Goal: Task Accomplishment & Management: Complete application form

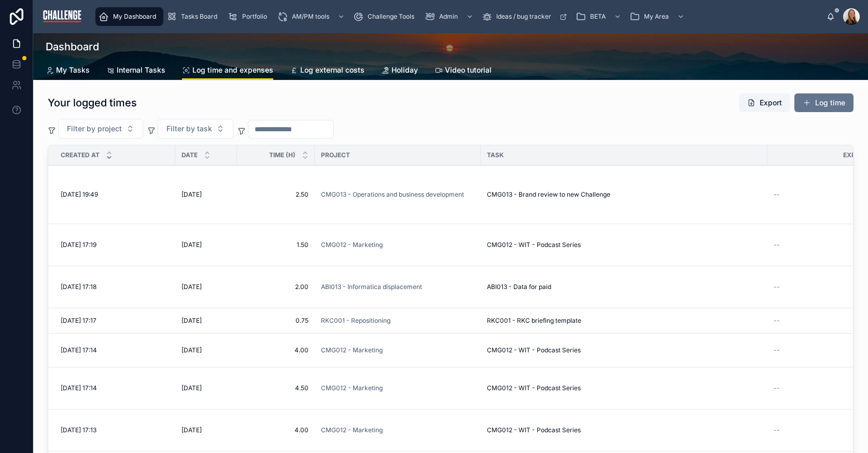
click at [821, 104] on button "Log time" at bounding box center [823, 102] width 59 height 19
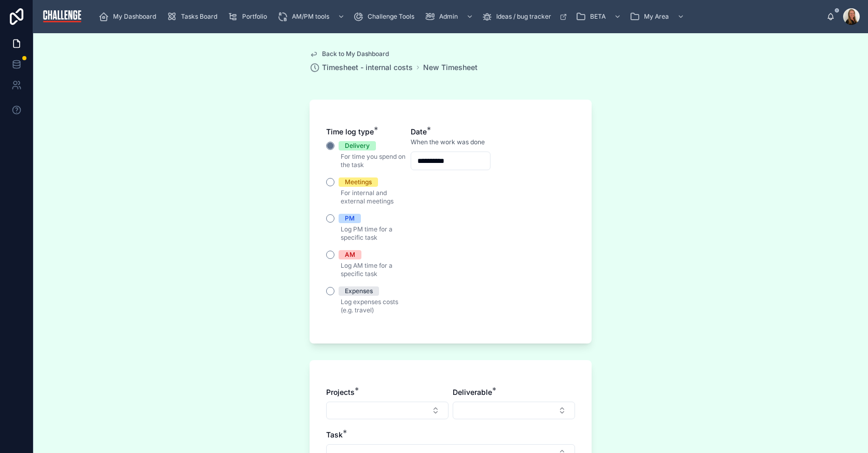
click at [347, 253] on div "AM" at bounding box center [350, 254] width 10 height 9
click at [334, 253] on button "AM" at bounding box center [330, 254] width 8 height 8
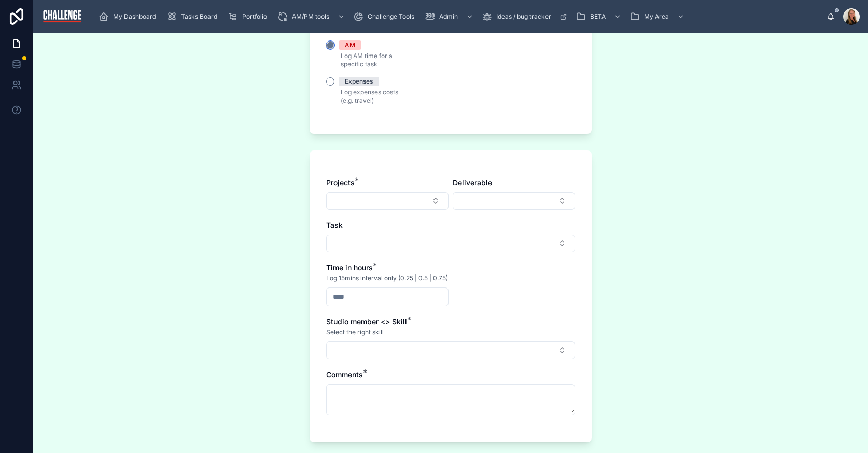
scroll to position [263, 0]
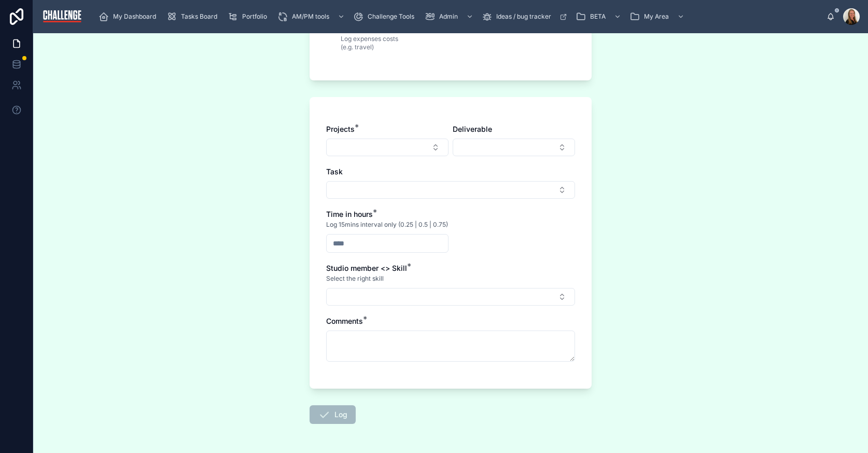
click at [432, 147] on button "Select Button" at bounding box center [387, 147] width 122 height 18
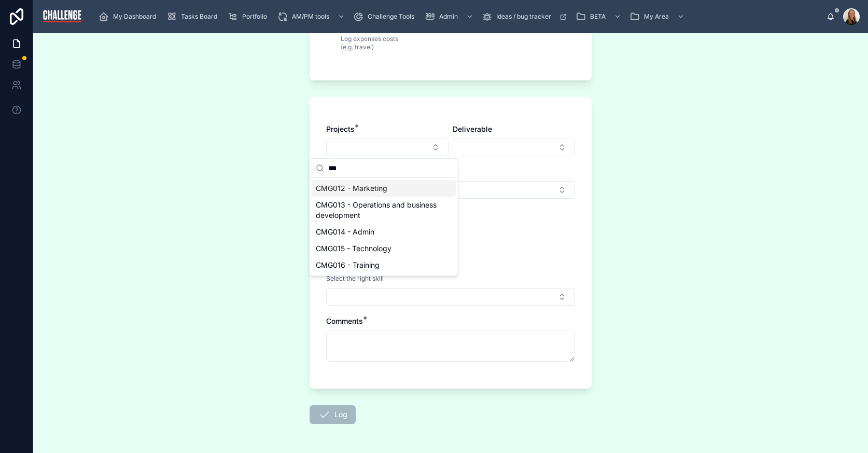
type input "***"
click at [393, 189] on div "CMG012 - Marketing" at bounding box center [384, 188] width 144 height 17
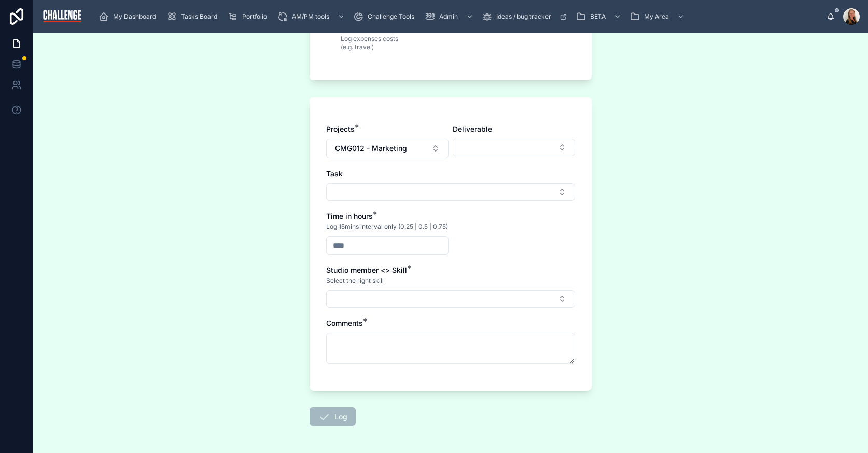
click at [489, 152] on button "Select Button" at bounding box center [514, 147] width 122 height 18
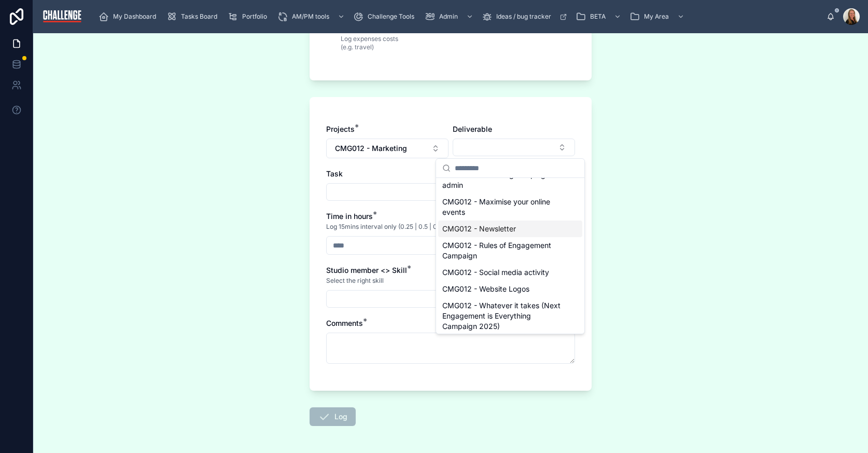
scroll to position [60, 0]
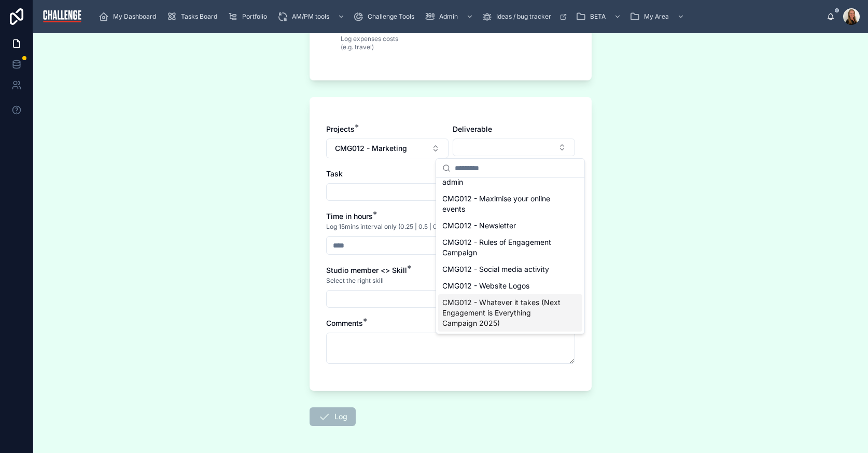
click at [539, 310] on span "CMG012 - Whatever it takes (Next Engagement is Everything Campaign 2025)" at bounding box center [503, 312] width 123 height 31
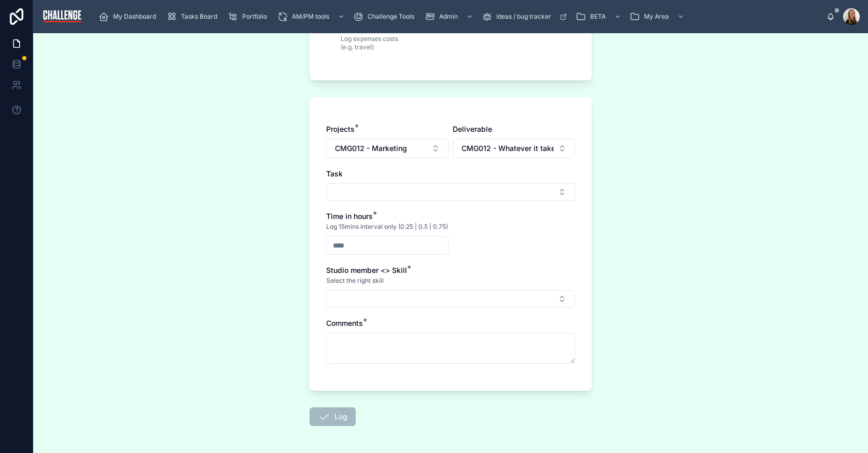
click at [375, 192] on button "Select Button" at bounding box center [450, 192] width 249 height 18
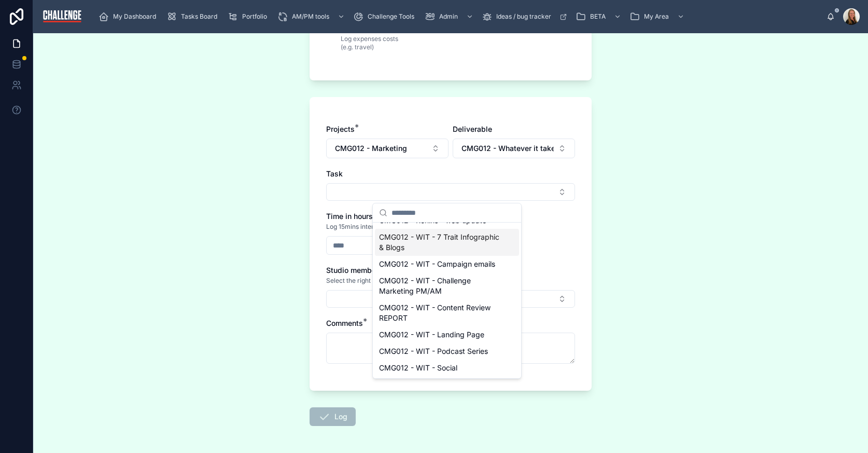
scroll to position [93, 0]
click at [473, 352] on span "CMG012 - WIT - Podcast Series" at bounding box center [433, 351] width 109 height 10
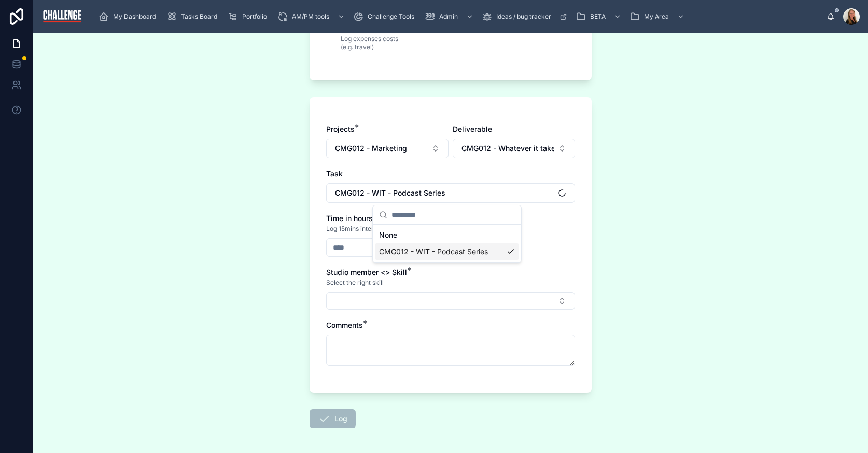
scroll to position [0, 0]
click at [381, 255] on input "text" at bounding box center [387, 247] width 121 height 15
type input "****"
click at [374, 309] on button "Select Button" at bounding box center [450, 301] width 249 height 18
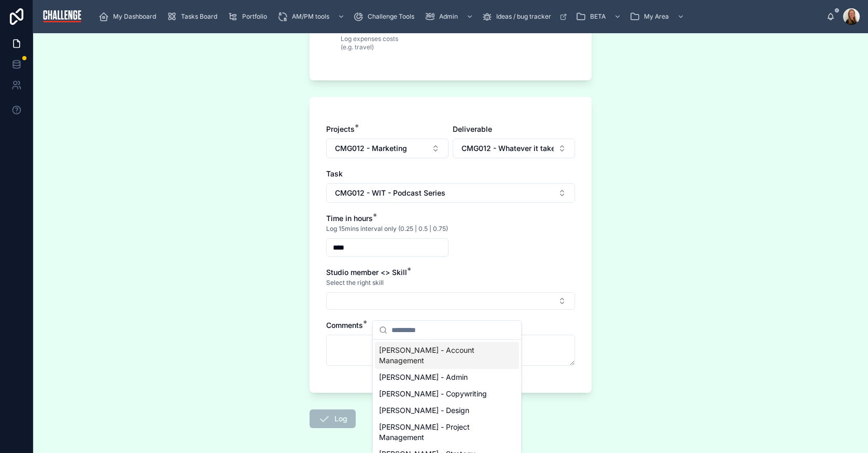
click at [429, 349] on span "Lucy Allen - Account Management" at bounding box center [440, 355] width 123 height 21
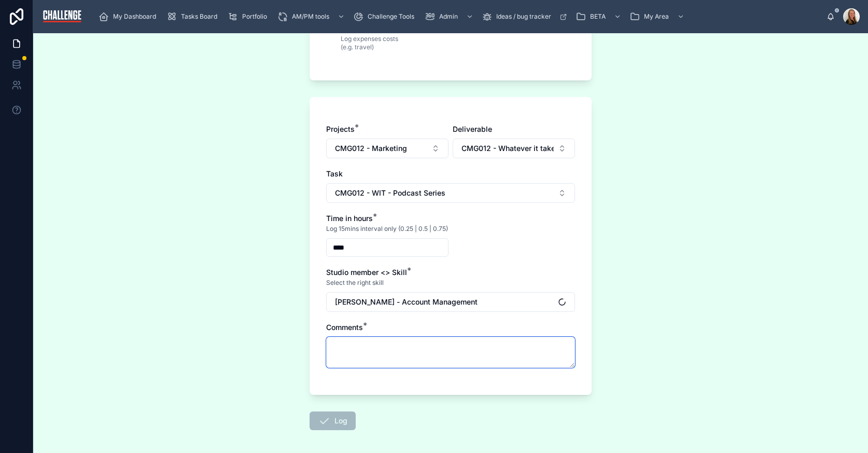
click at [398, 357] on textarea at bounding box center [450, 352] width 249 height 31
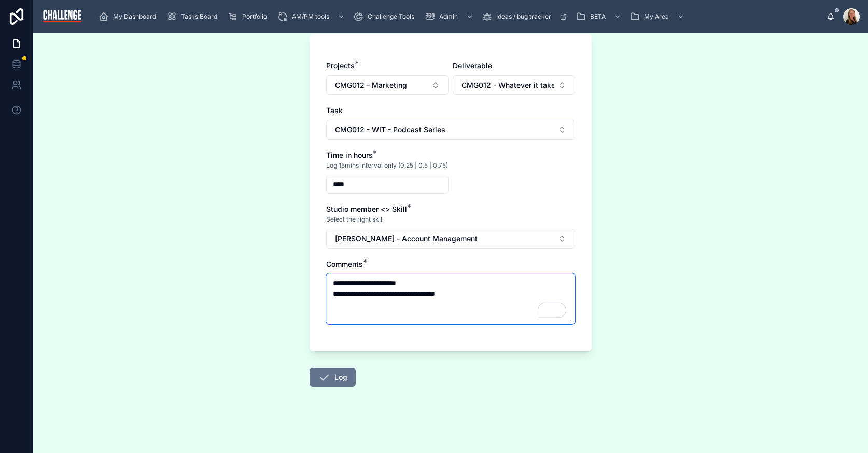
scroll to position [334, 0]
type textarea "**********"
click at [339, 372] on button "Log" at bounding box center [333, 377] width 46 height 19
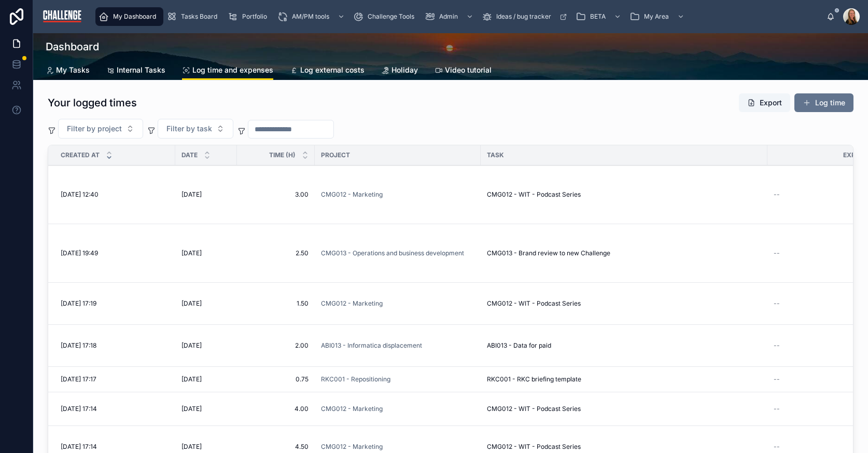
click at [190, 18] on span "Tasks Board" at bounding box center [199, 16] width 36 height 8
